Goal: Task Accomplishment & Management: Manage account settings

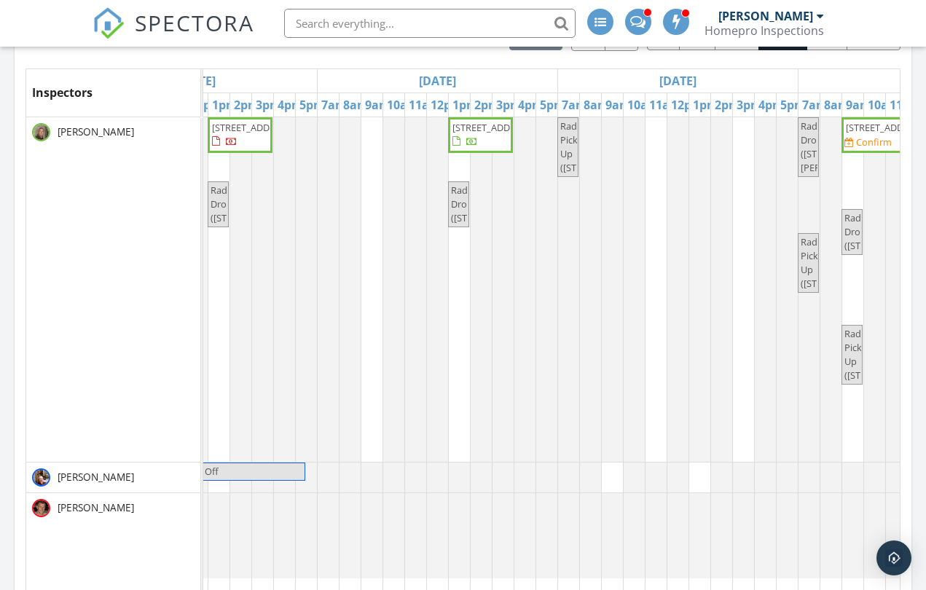
scroll to position [0, 649]
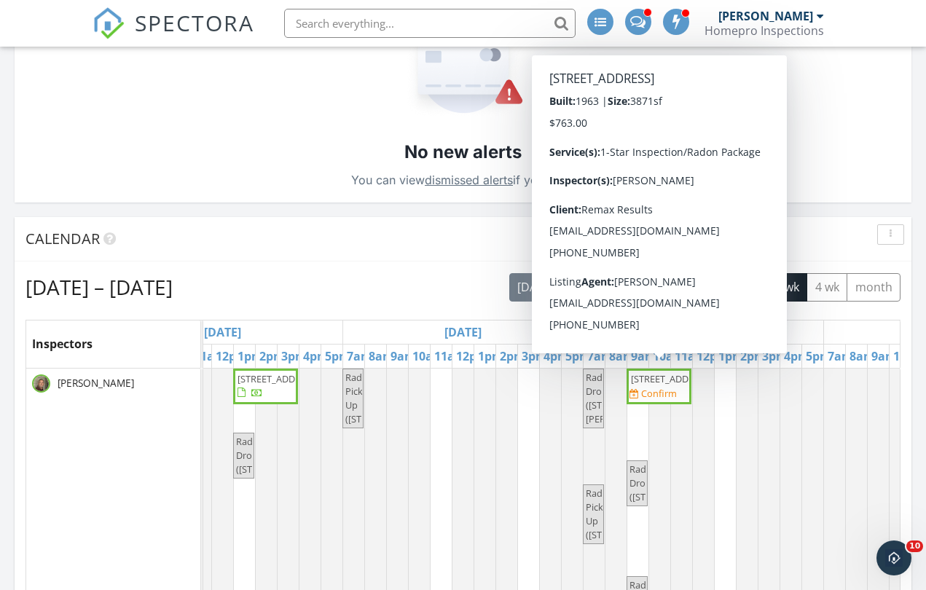
click at [660, 385] on span "3850 Meadow Ridge Dr SW, Rochester 55902" at bounding box center [672, 378] width 82 height 13
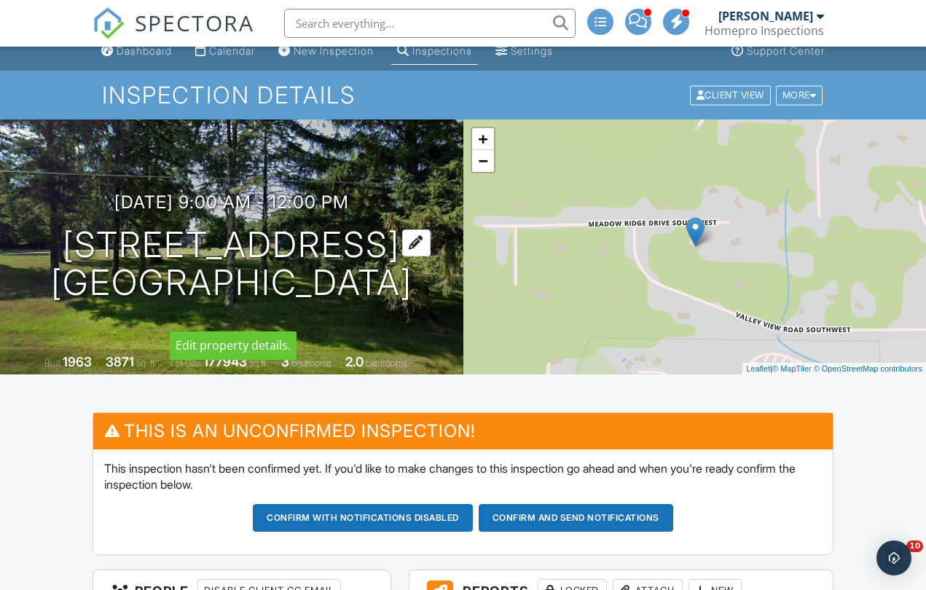
click at [192, 226] on h1 "3850 Meadow Ridge Dr SW Rochester, MN 55902" at bounding box center [231, 264] width 361 height 77
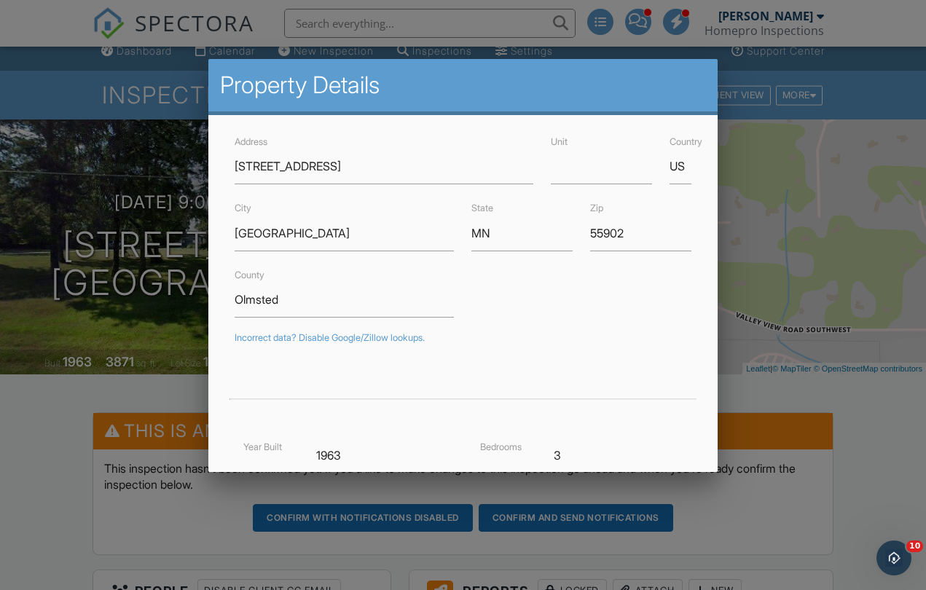
click at [82, 482] on div at bounding box center [463, 296] width 926 height 738
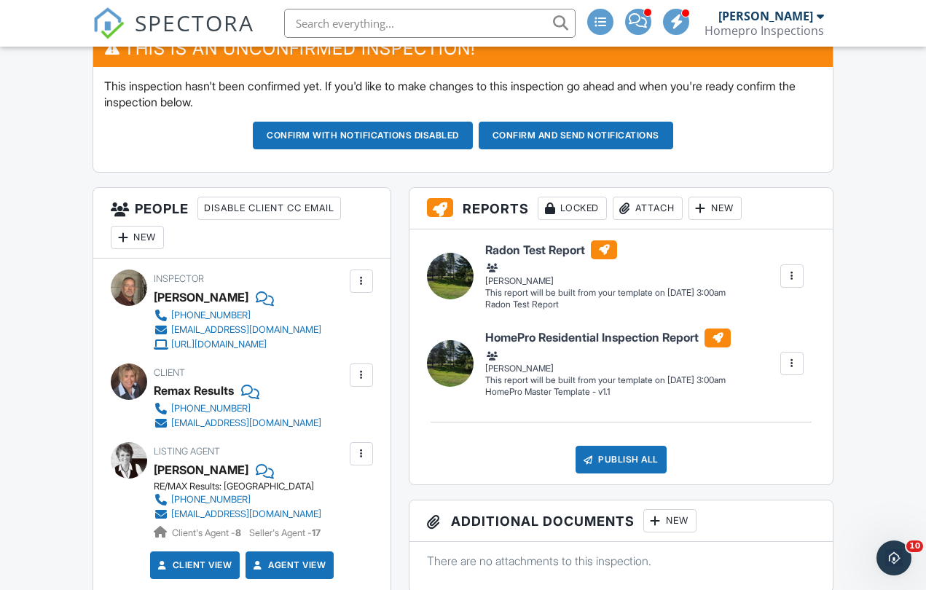
scroll to position [408, 0]
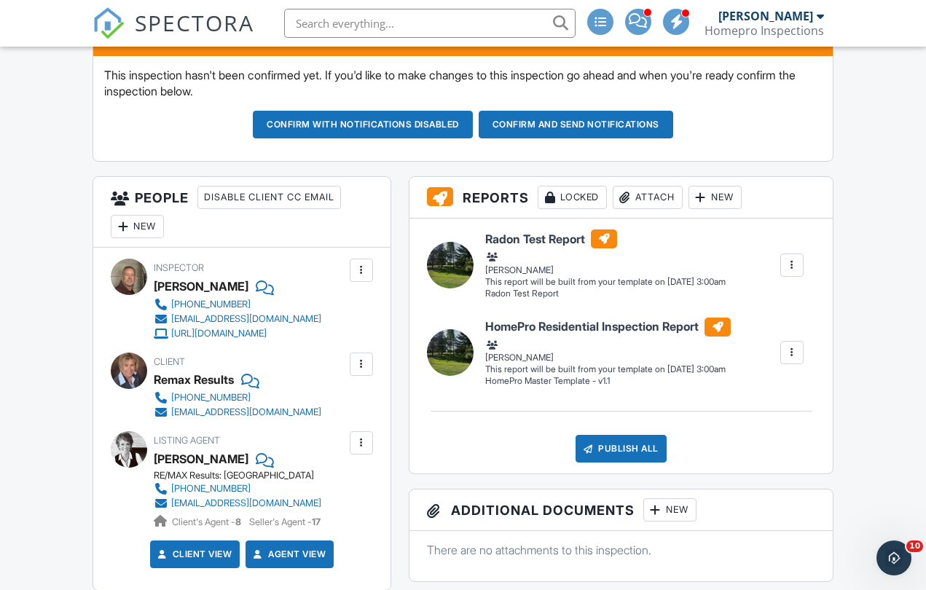
click at [361, 272] on div at bounding box center [361, 270] width 15 height 15
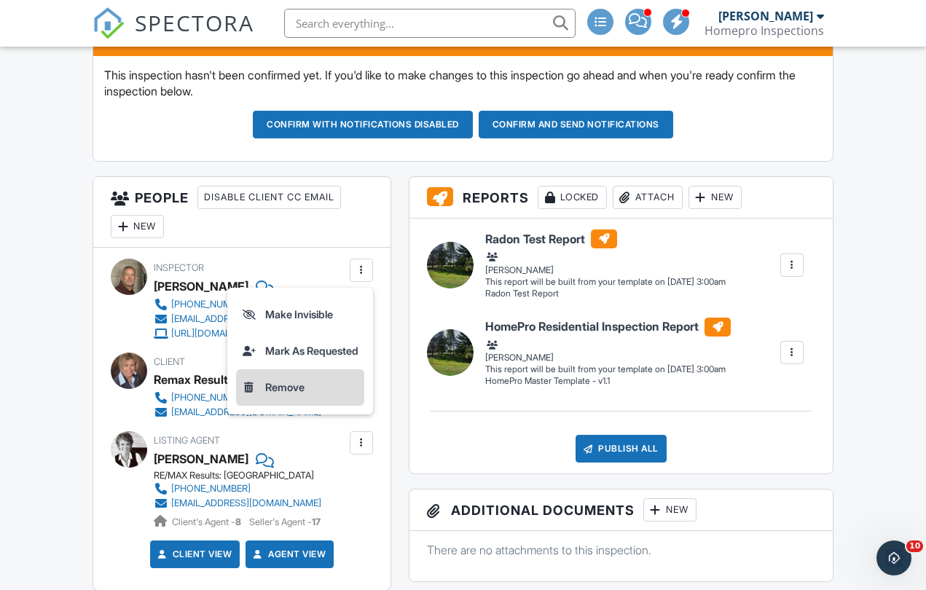
click at [286, 391] on li "Remove" at bounding box center [300, 387] width 128 height 36
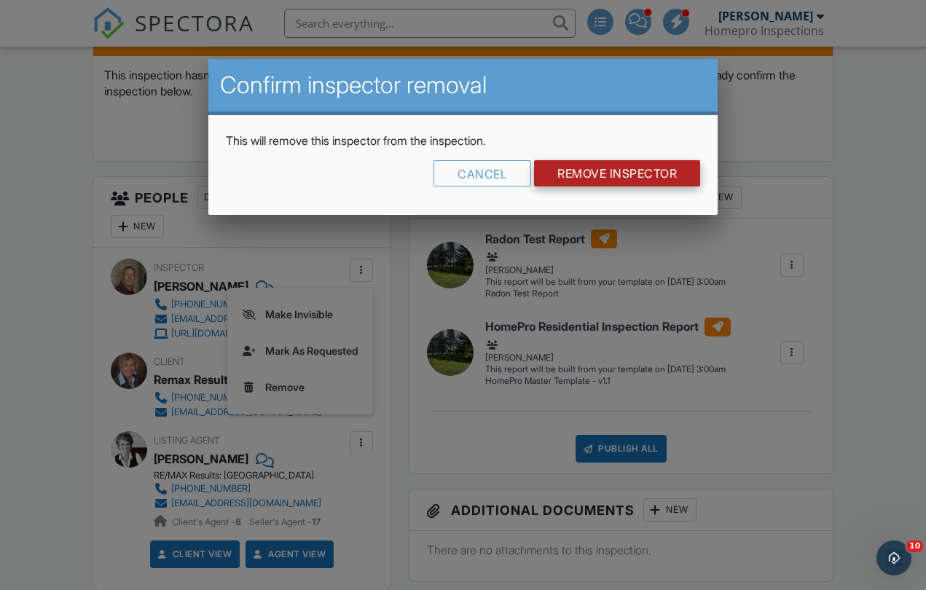
click at [634, 168] on input "Remove Inspector" at bounding box center [617, 173] width 166 height 26
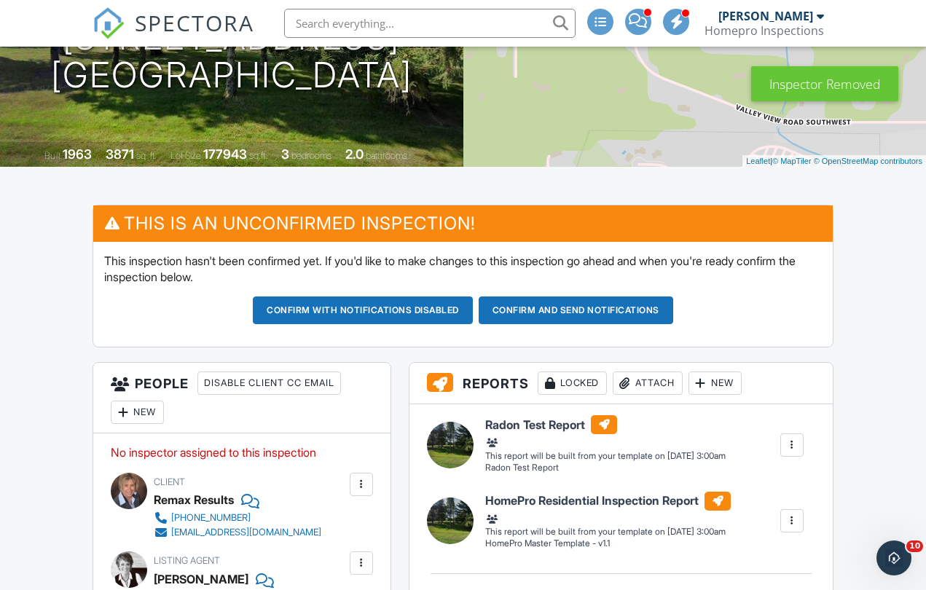
click at [134, 412] on div "New" at bounding box center [137, 412] width 53 height 23
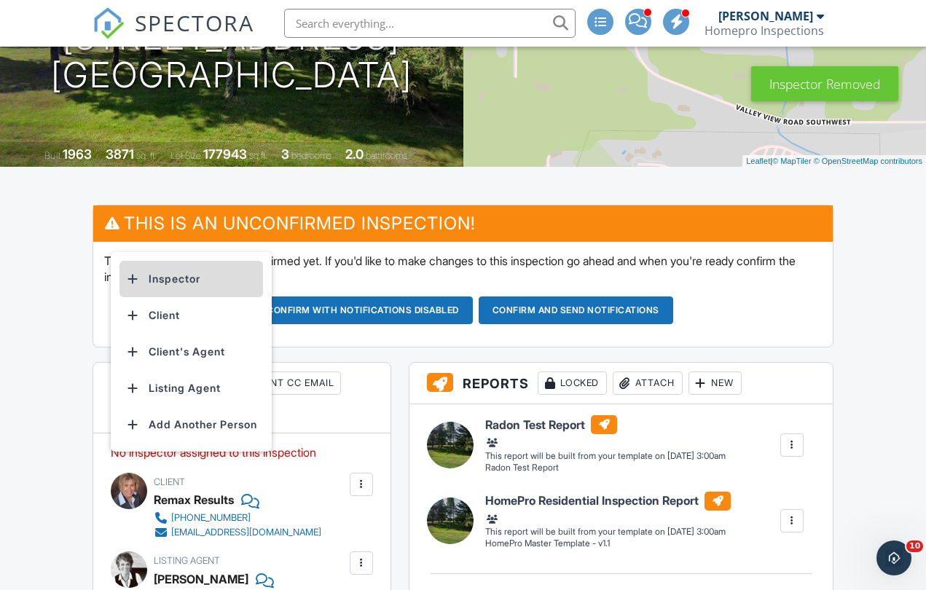
click at [182, 284] on li "Inspector" at bounding box center [192, 279] width 144 height 36
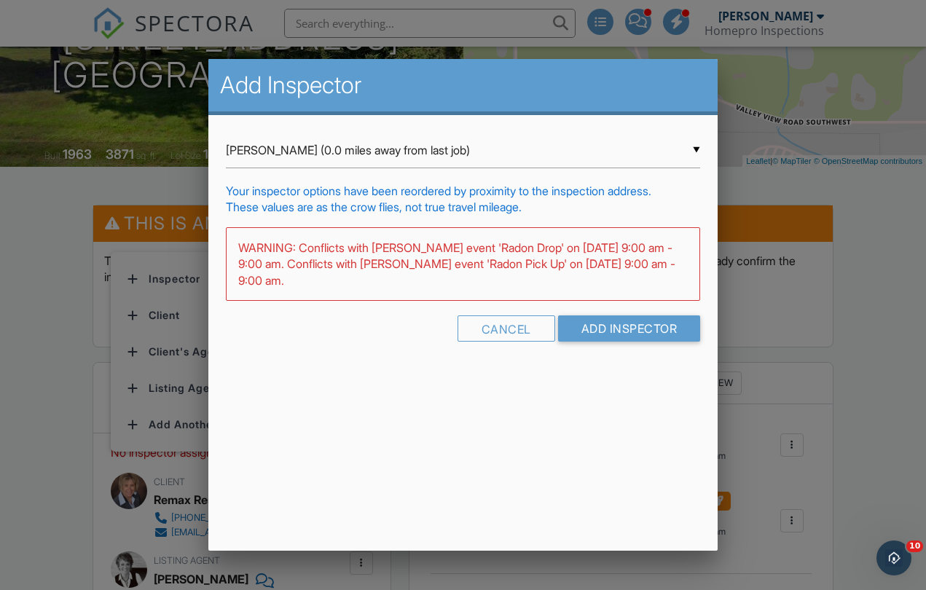
click at [681, 152] on div "▼ Steve Simmons (0.0 miles away from last job) Steve Simmons (0.0 miles away fr…" at bounding box center [463, 151] width 474 height 36
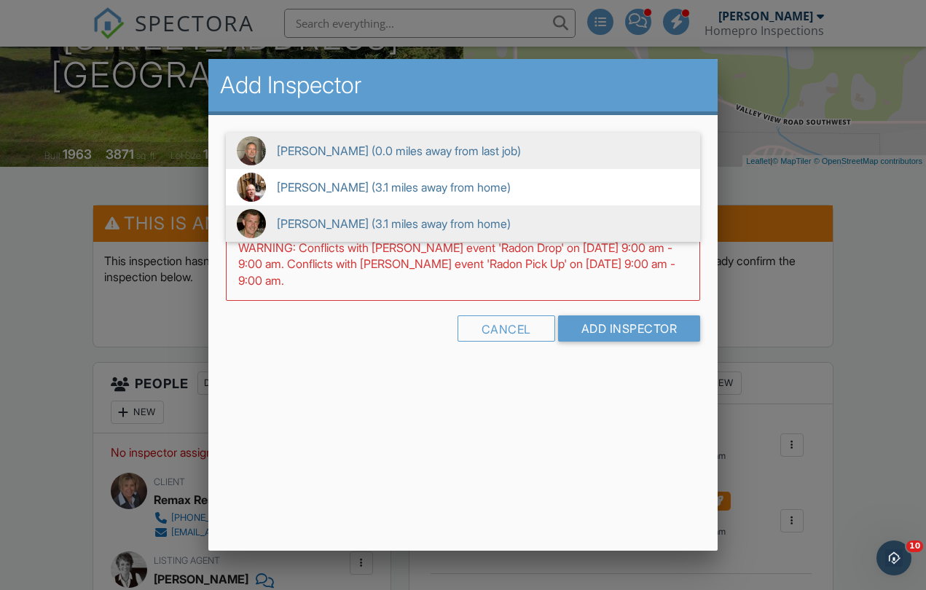
click at [376, 226] on span "Rick Erickson (3.1 miles away from home)" at bounding box center [463, 223] width 474 height 36
type input "Rick Erickson (3.1 miles away from home)"
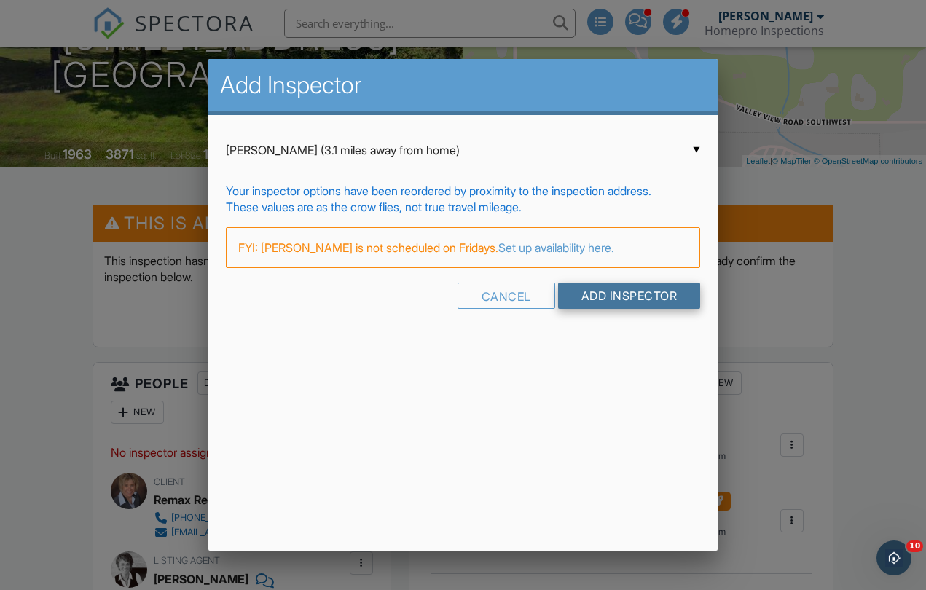
click at [653, 295] on input "Add Inspector" at bounding box center [629, 296] width 143 height 26
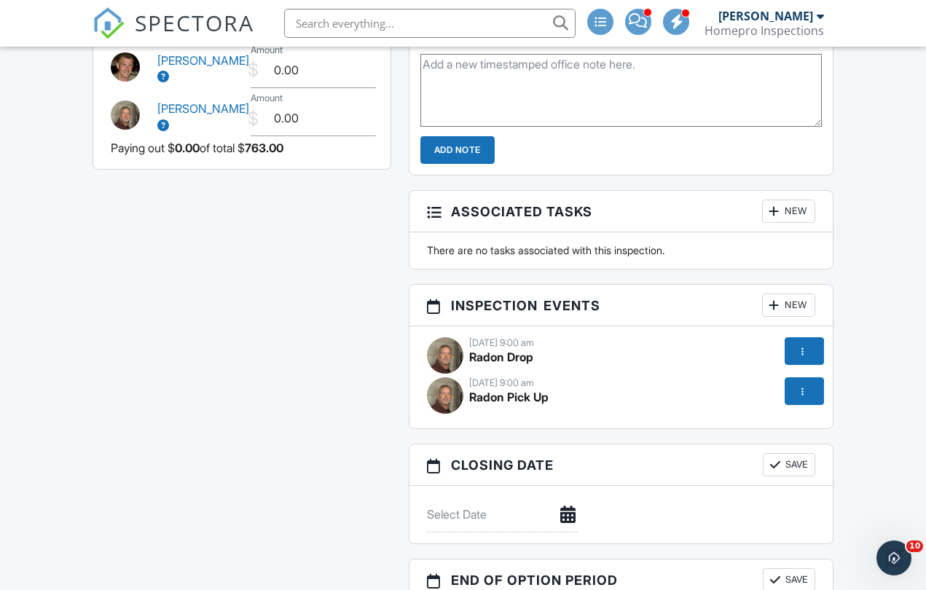
scroll to position [1519, 0]
click at [802, 348] on div at bounding box center [803, 350] width 15 height 15
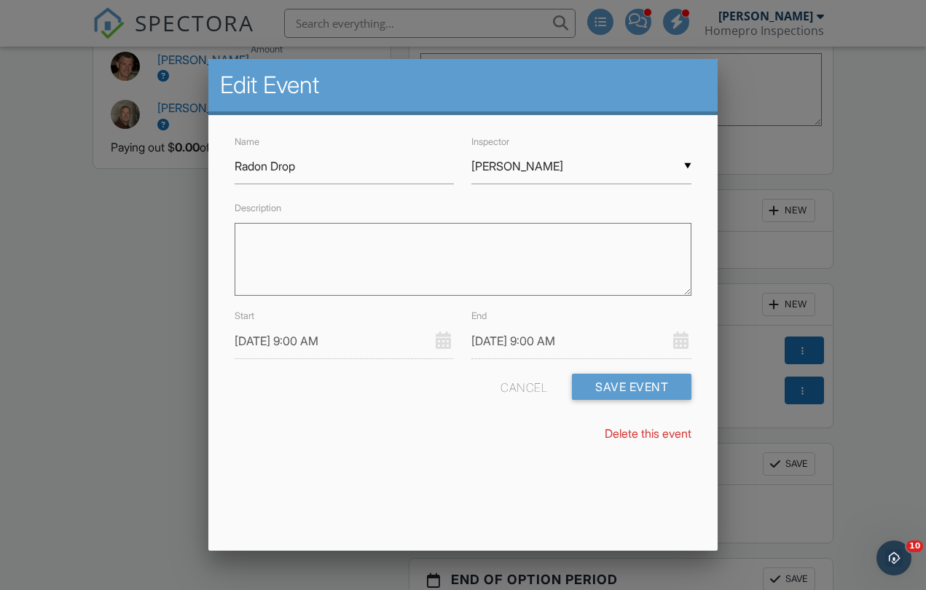
click at [549, 166] on div "▼ [PERSON_NAME] [PERSON_NAME] [PERSON_NAME] [PERSON_NAME] [PERSON_NAME] [PERSON…" at bounding box center [581, 167] width 220 height 36
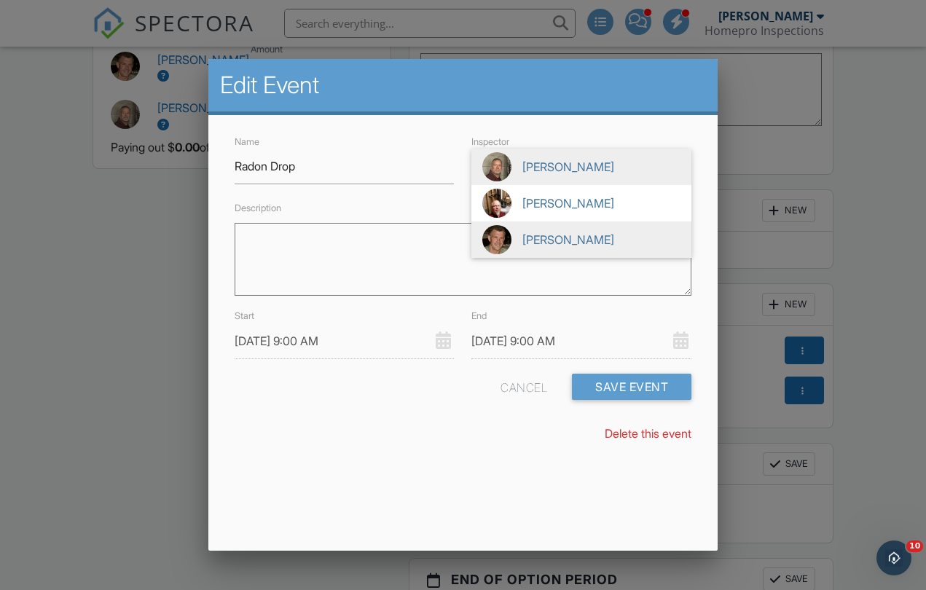
click at [528, 236] on span "[PERSON_NAME]" at bounding box center [581, 240] width 220 height 36
type input "[PERSON_NAME]"
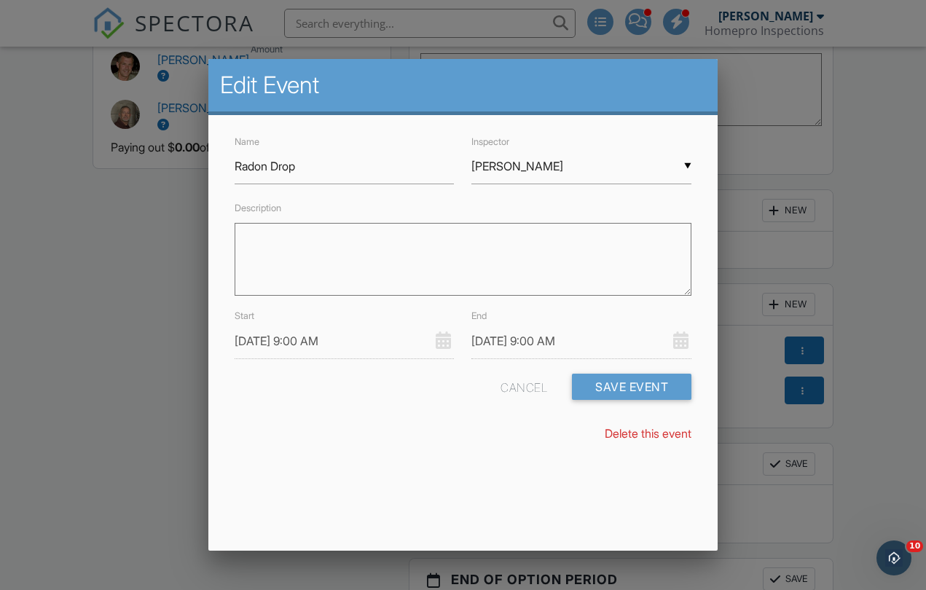
click at [296, 337] on input "[DATE] 9:00 AM" at bounding box center [345, 342] width 220 height 36
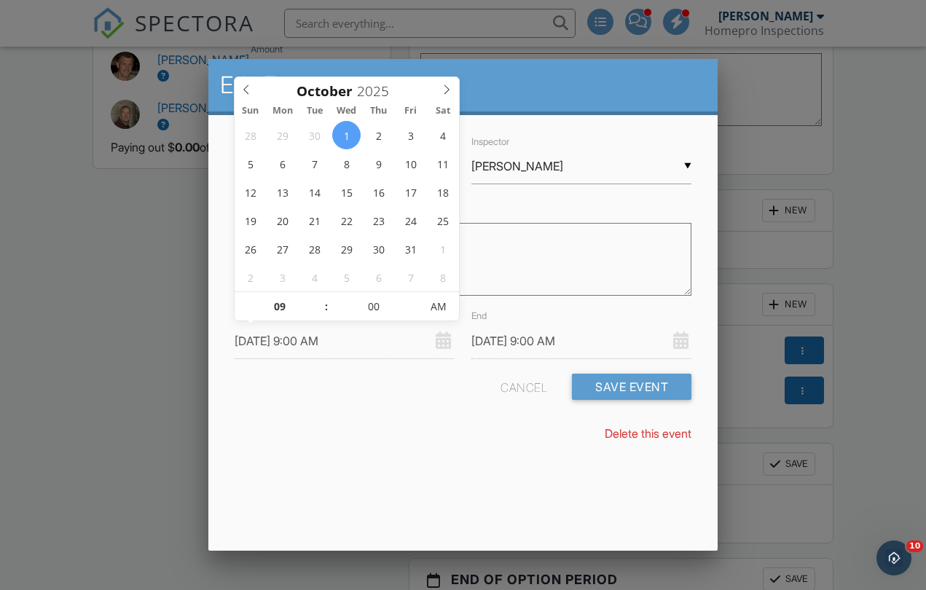
type input "10/01/2025 9:00 AM"
type input "[DATE] 8:00 AM"
type input "08"
click at [320, 316] on span at bounding box center [319, 314] width 10 height 15
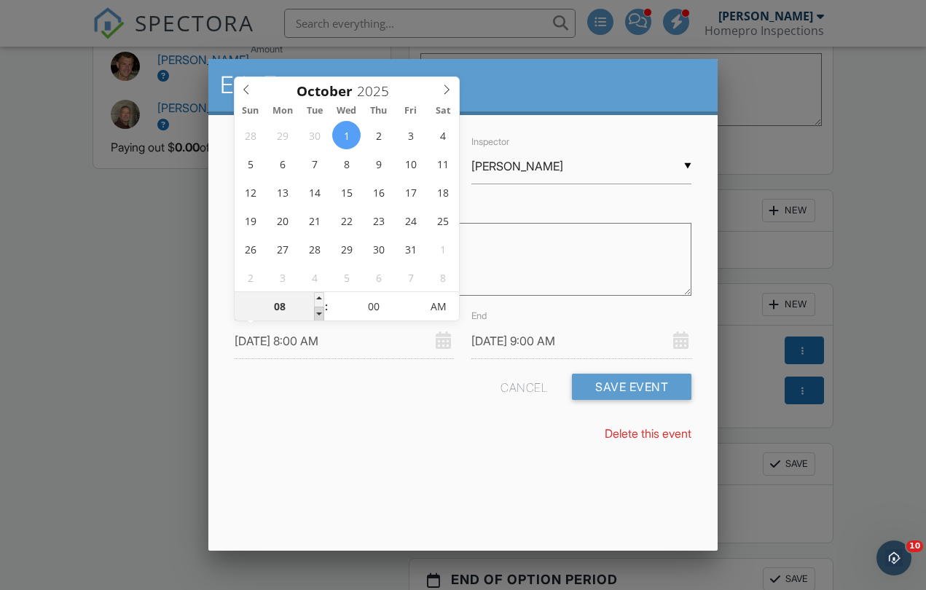
type input "[DATE] 8:00 AM"
type input "[DATE] 7:00 AM"
type input "07"
click at [320, 316] on span at bounding box center [319, 314] width 10 height 15
click at [552, 346] on input "[DATE] 7:00 AM" at bounding box center [581, 342] width 220 height 36
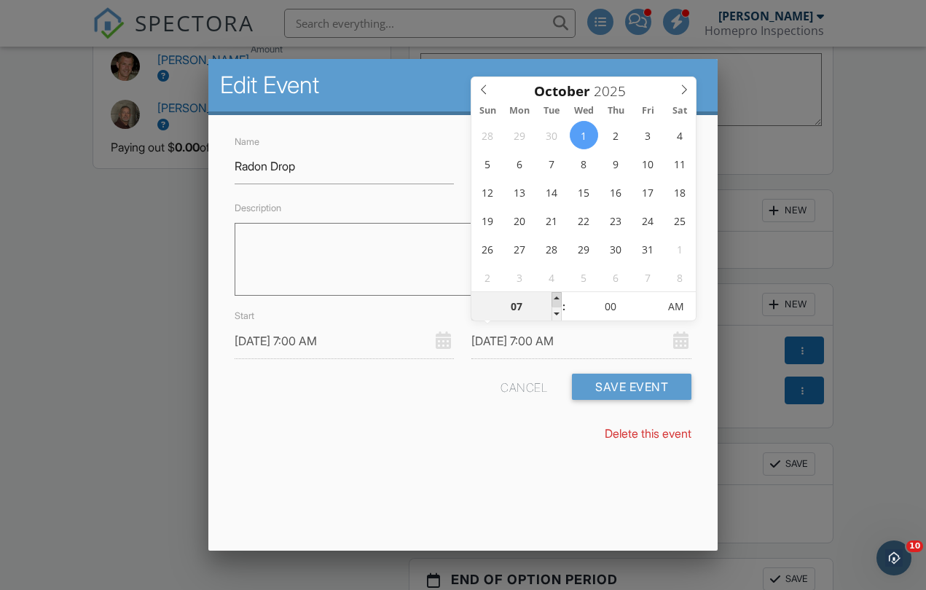
type input "[DATE] 8:00 AM"
type input "08"
click at [557, 300] on span at bounding box center [557, 299] width 10 height 15
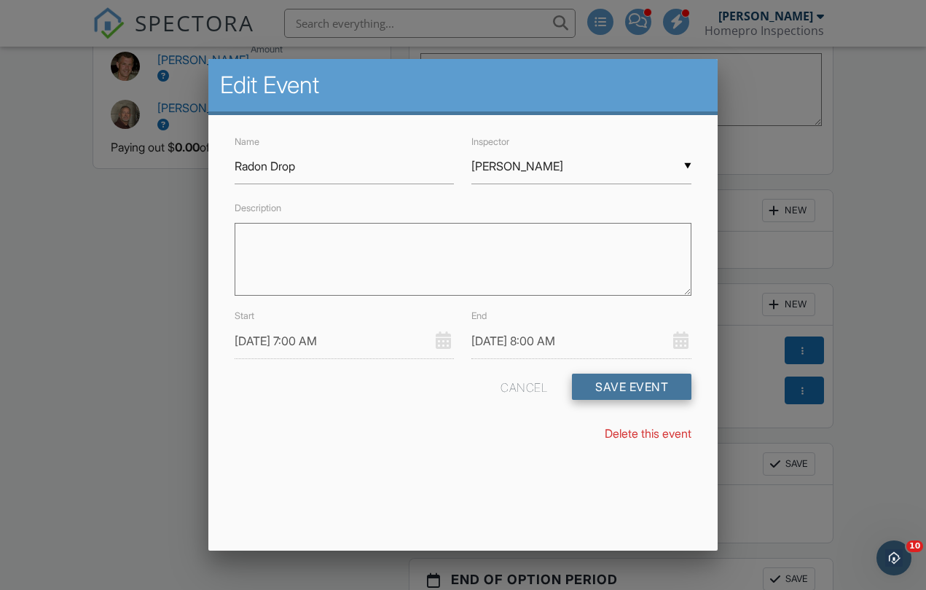
click at [616, 384] on button "Save Event" at bounding box center [632, 387] width 120 height 26
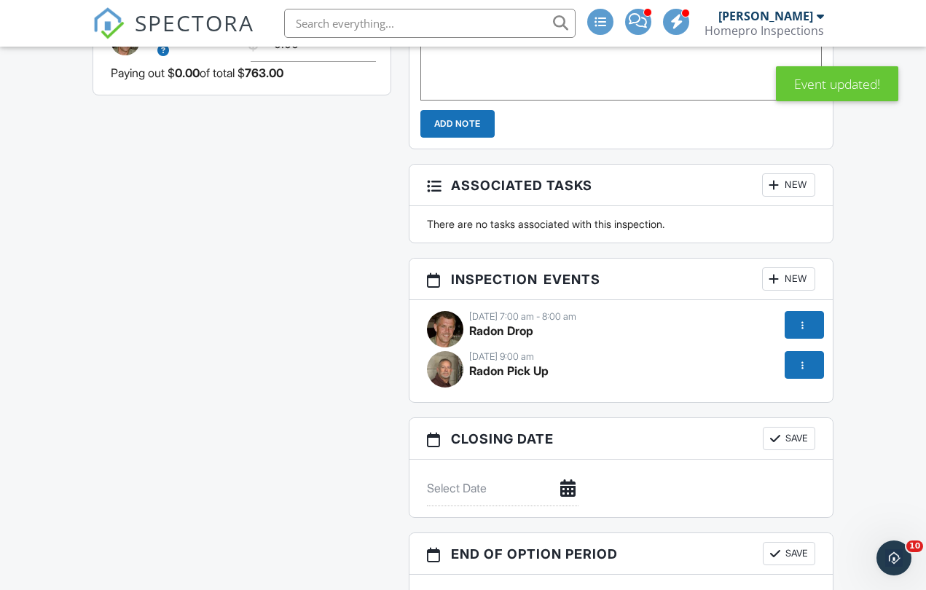
scroll to position [1545, 0]
click at [801, 361] on div at bounding box center [803, 364] width 15 height 15
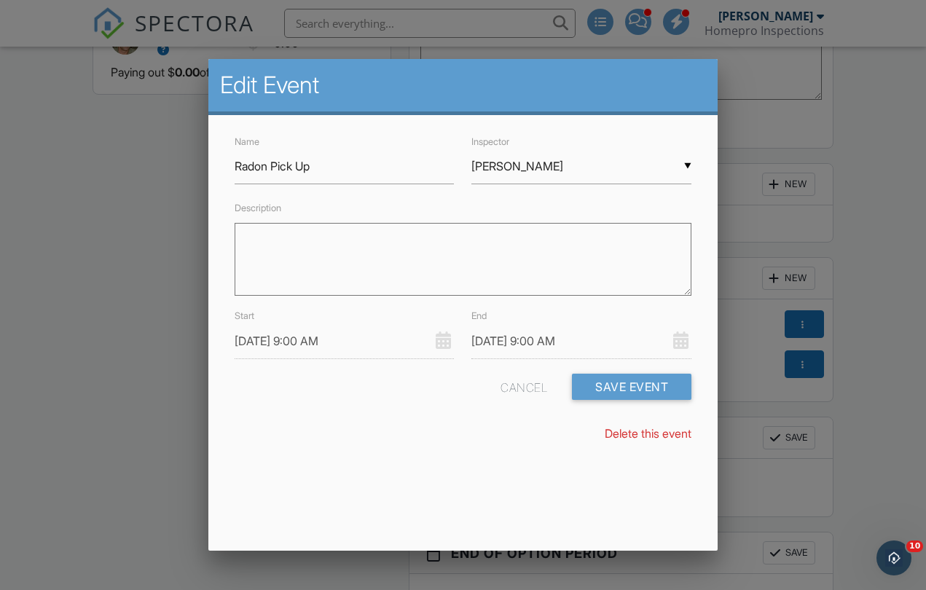
click at [524, 166] on div "▼ Steve Simmons Steve Simmons Garth Lee Rick Erickson Steve Simmons Garth Lee R…" at bounding box center [581, 167] width 220 height 36
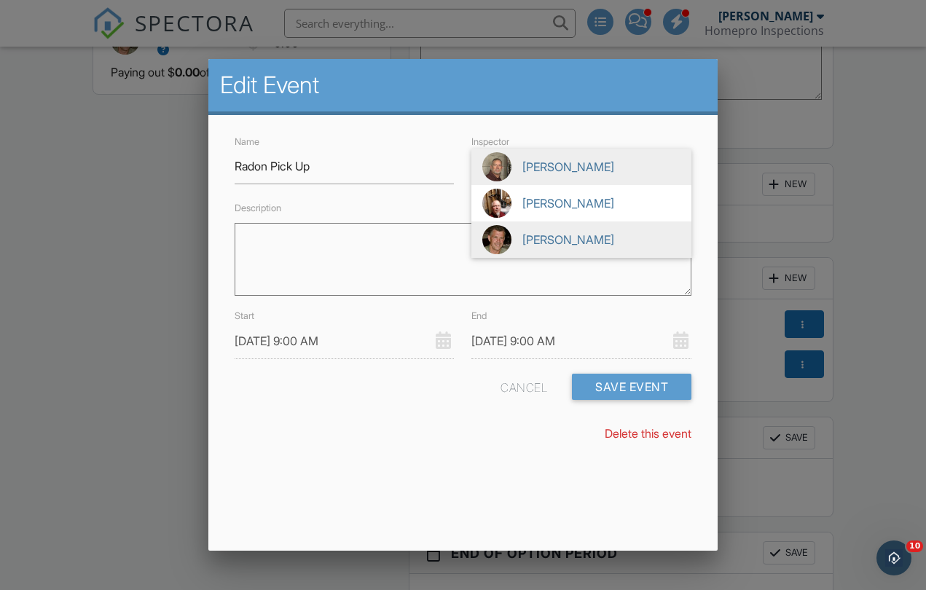
click at [536, 238] on span "[PERSON_NAME]" at bounding box center [581, 240] width 220 height 36
type input "[PERSON_NAME]"
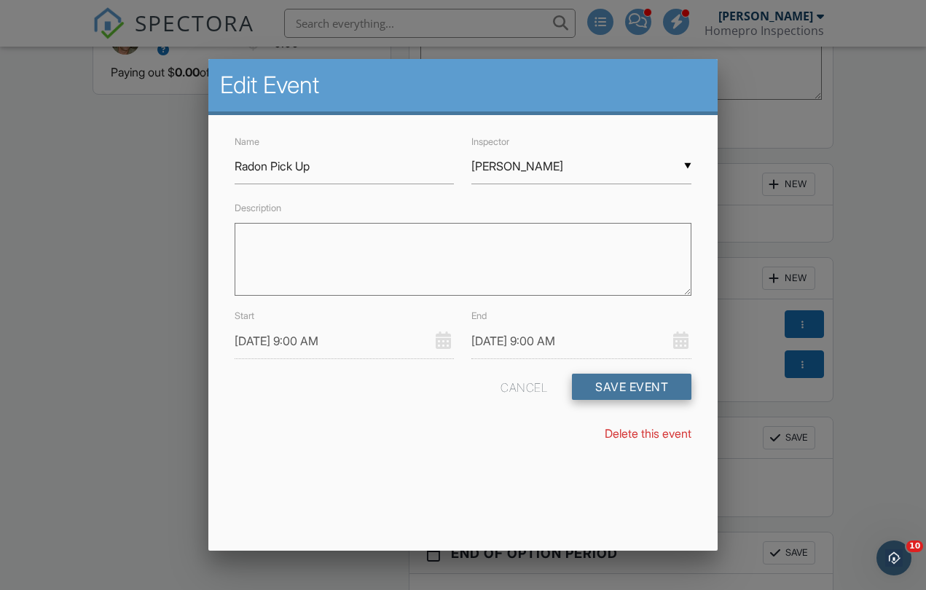
click at [626, 384] on button "Save Event" at bounding box center [632, 387] width 120 height 26
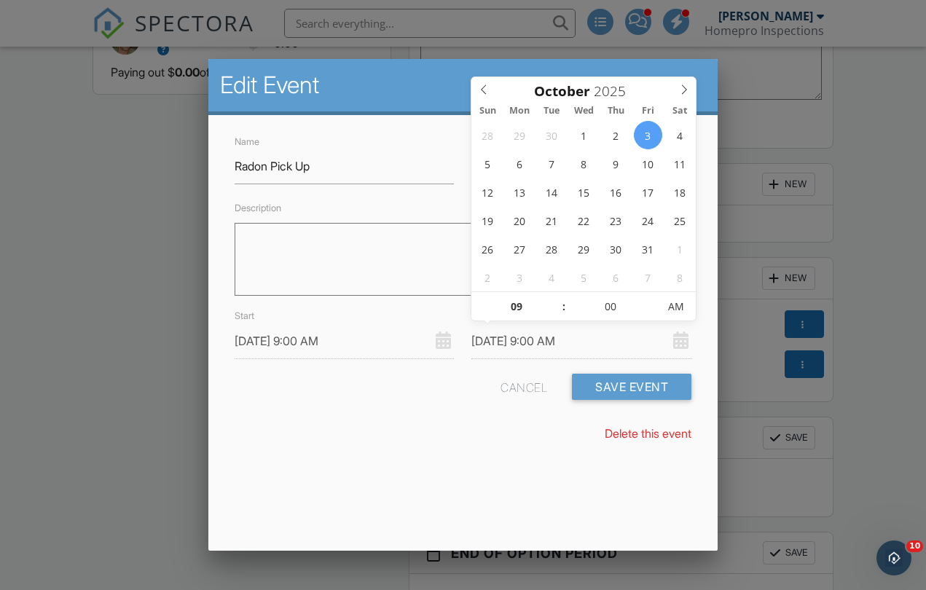
click at [555, 337] on input "[DATE] 9:00 AM" at bounding box center [581, 342] width 220 height 36
type input "[DATE] 10:00 AM"
type input "10"
click at [557, 298] on span at bounding box center [557, 299] width 10 height 15
click at [632, 386] on button "Save Event" at bounding box center [632, 387] width 120 height 26
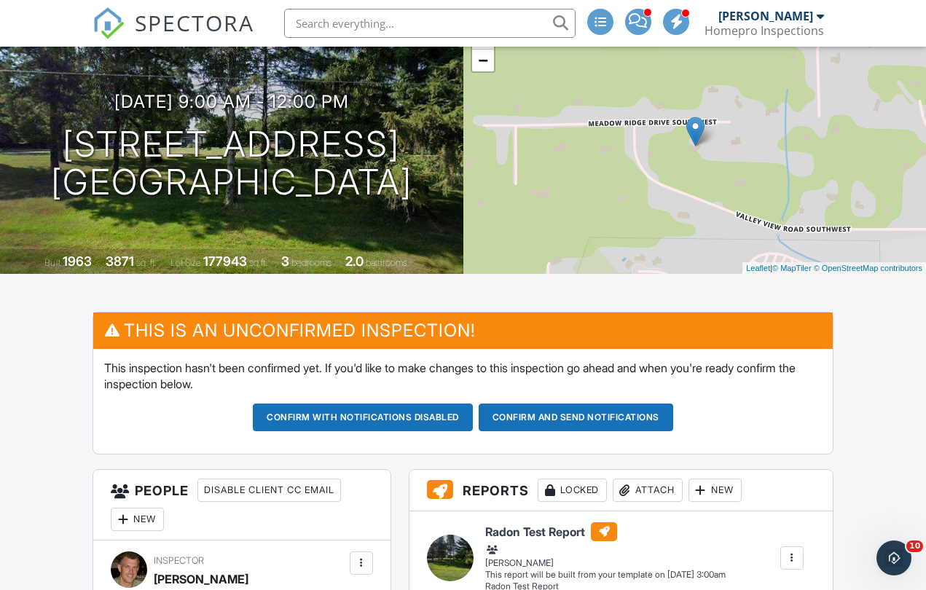
scroll to position [134, 0]
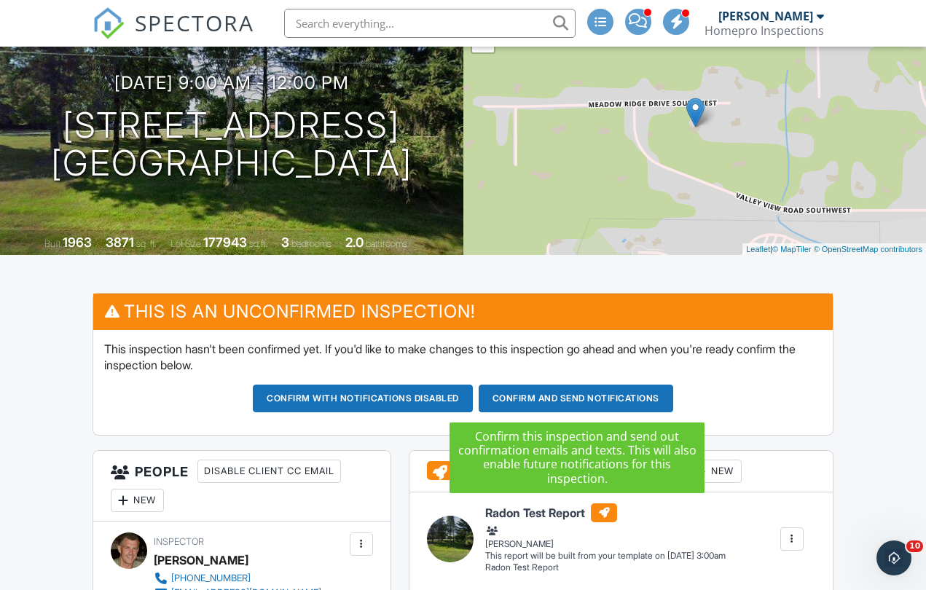
click at [623, 404] on button "Confirm and send notifications" at bounding box center [576, 399] width 195 height 28
